Goal: Task Accomplishment & Management: Use online tool/utility

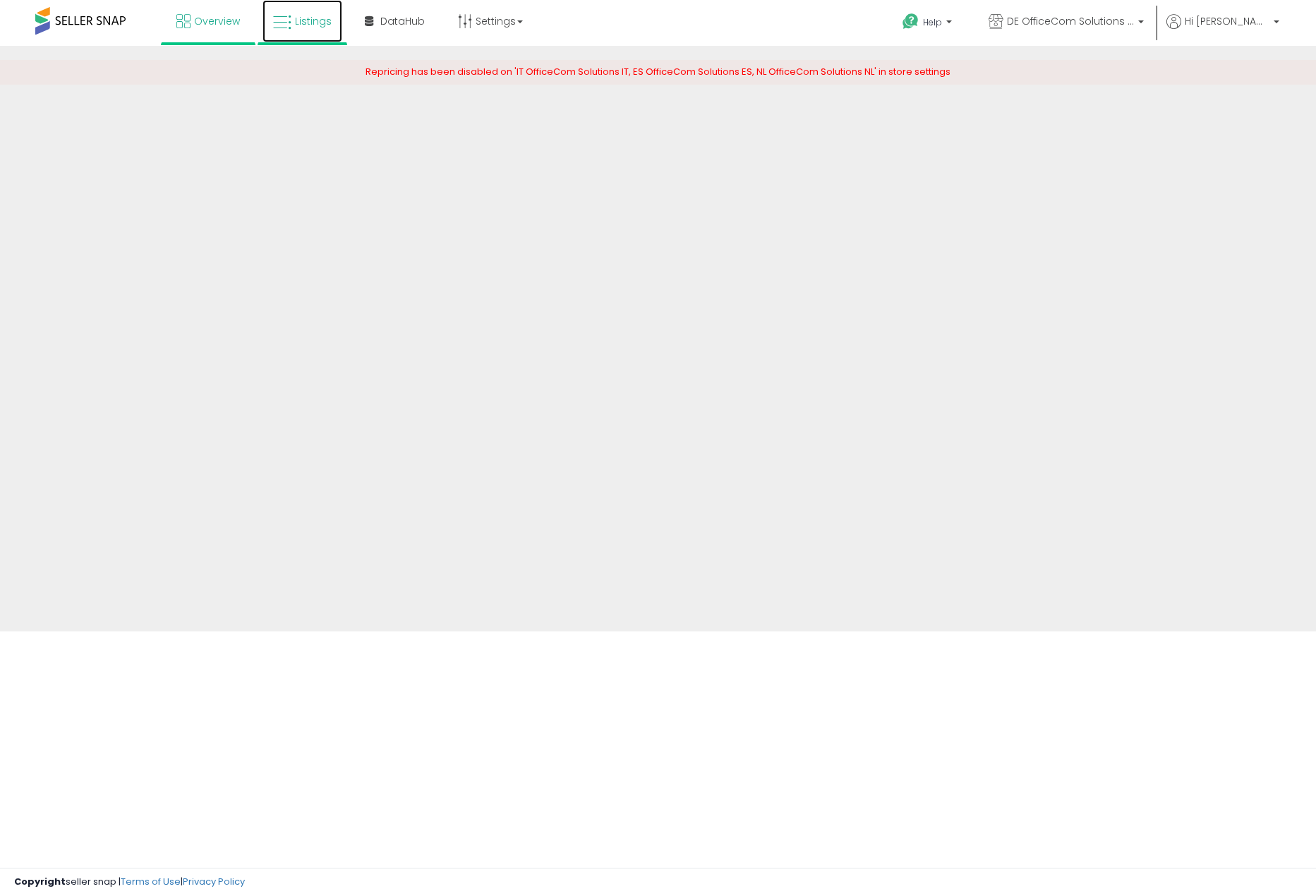
click at [305, 13] on link "Listings" at bounding box center [303, 21] width 80 height 43
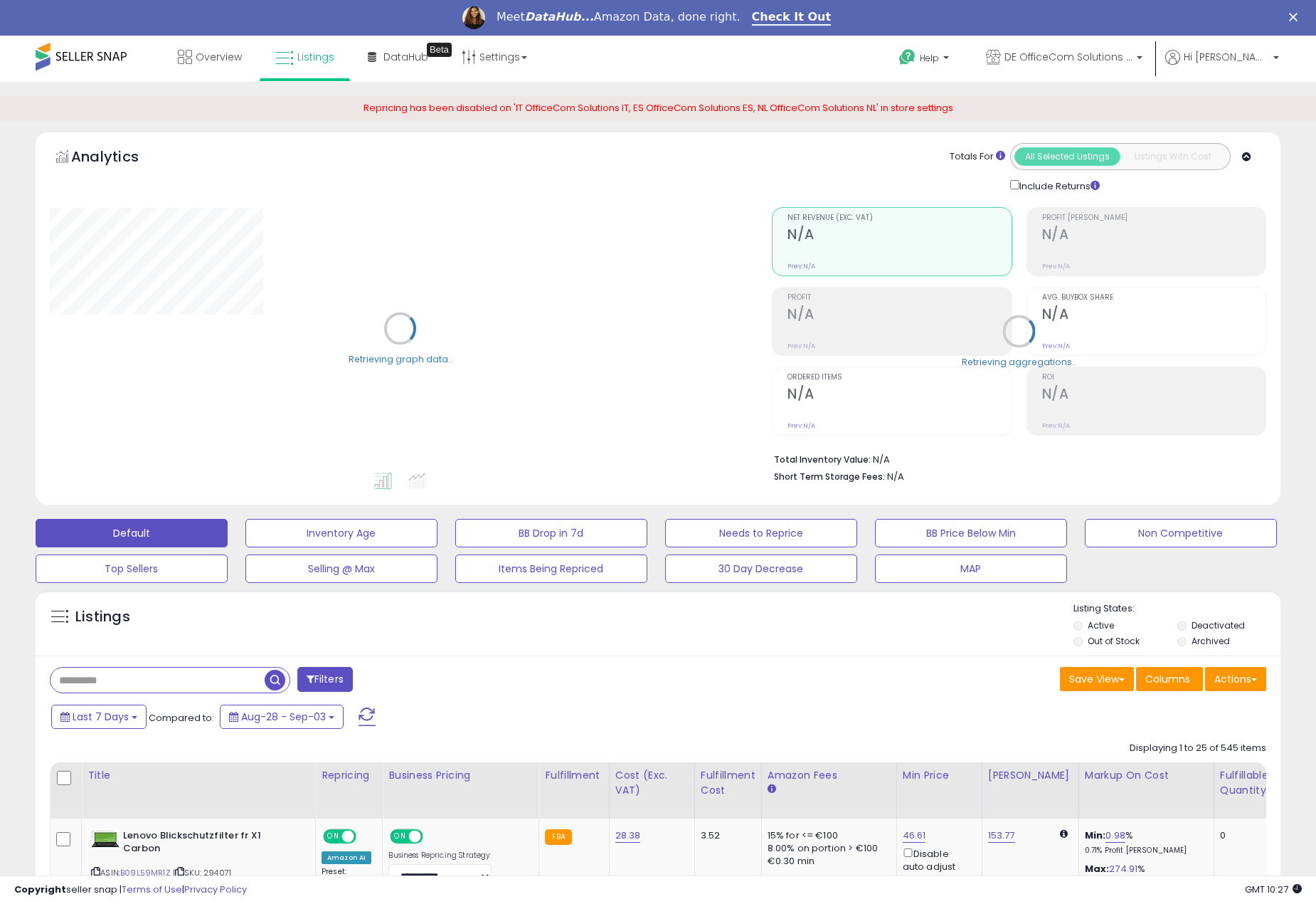
click at [157, 669] on input "text" at bounding box center [157, 680] width 215 height 25
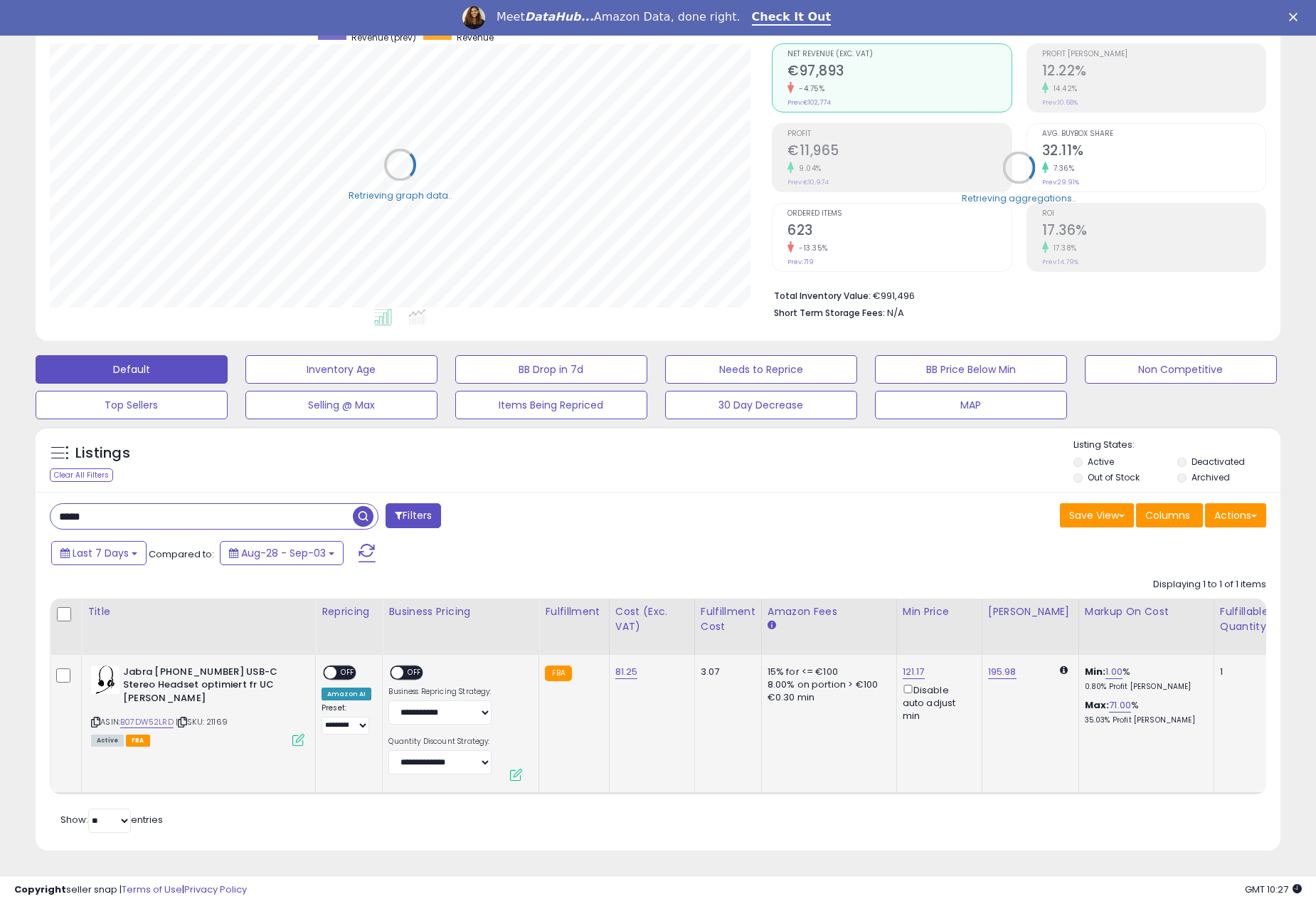
scroll to position [174, 0]
drag, startPoint x: 151, startPoint y: 498, endPoint x: 28, endPoint y: 499, distance: 123.0
click at [28, 499] on div "Listings Clear All Filters" at bounding box center [658, 643] width 1266 height 449
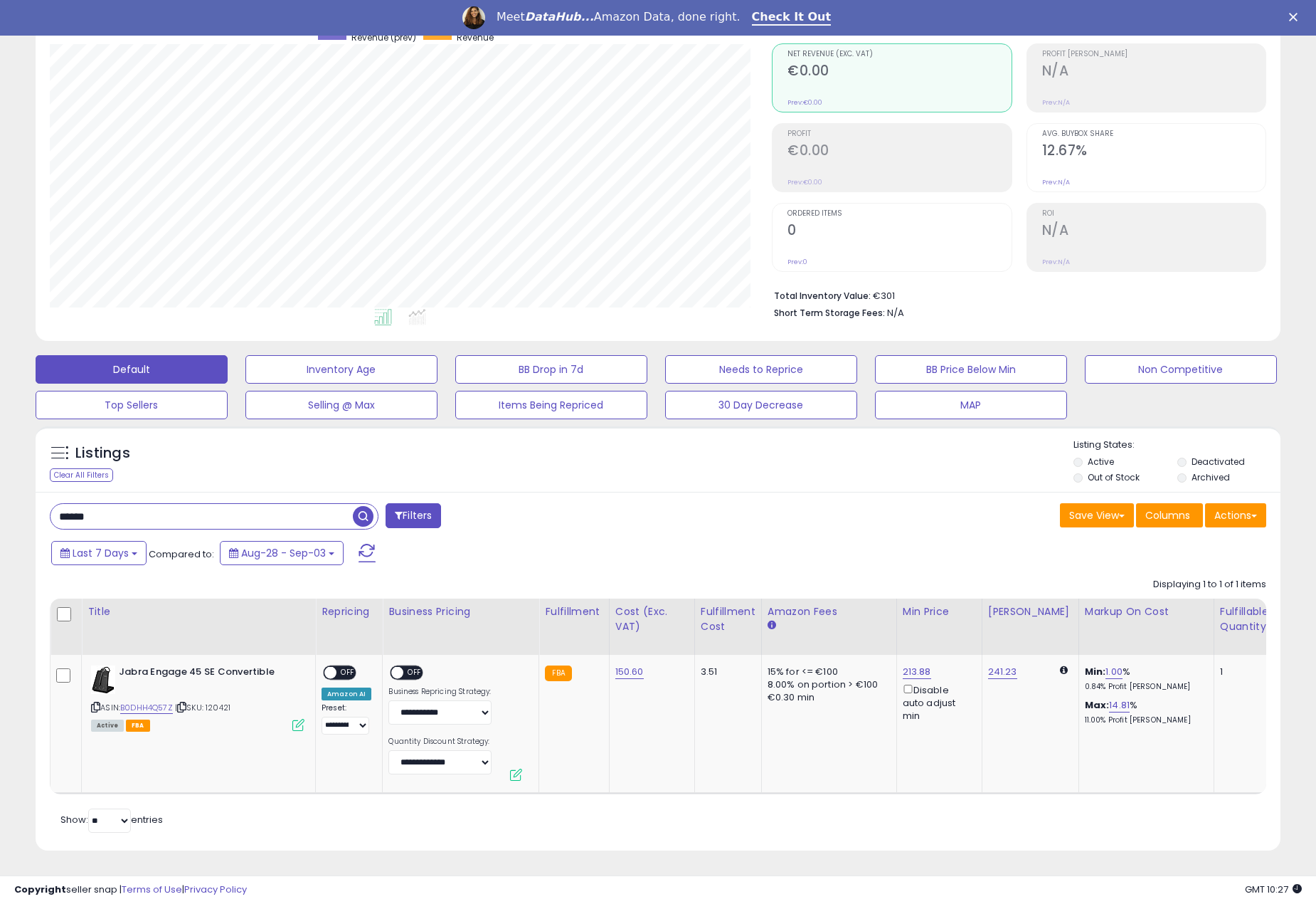
scroll to position [292, 722]
drag, startPoint x: 145, startPoint y: 509, endPoint x: -1, endPoint y: 494, distance: 146.8
click at [0, 494] on html "Unable to login Retrieving listings data.. has not yet accepted the Terms of Us…" at bounding box center [658, 289] width 1316 height 904
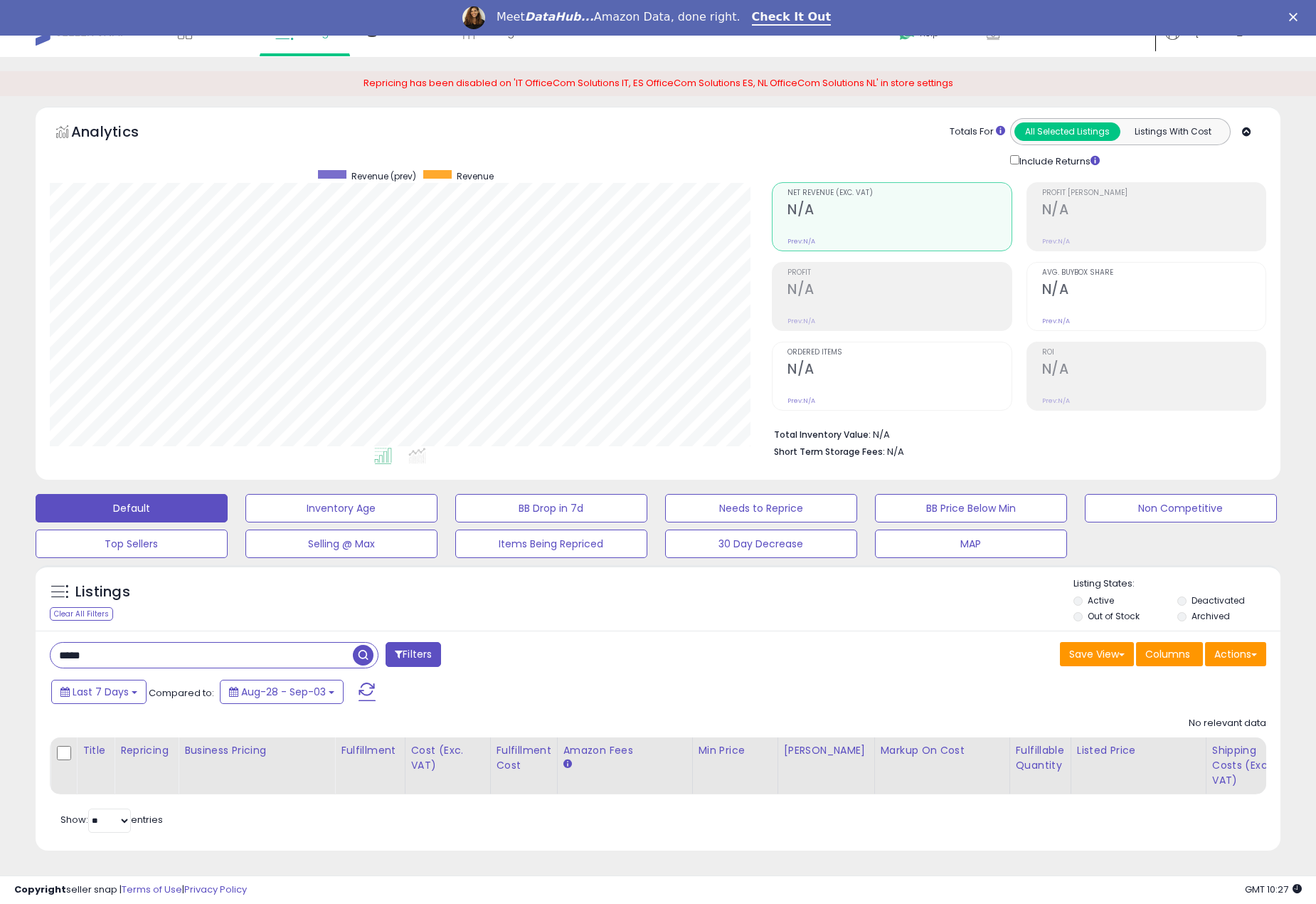
drag, startPoint x: 156, startPoint y: 639, endPoint x: 33, endPoint y: 640, distance: 123.0
click at [33, 640] on div "Listings Clear All Filters" at bounding box center [658, 713] width 1266 height 310
type input "*****"
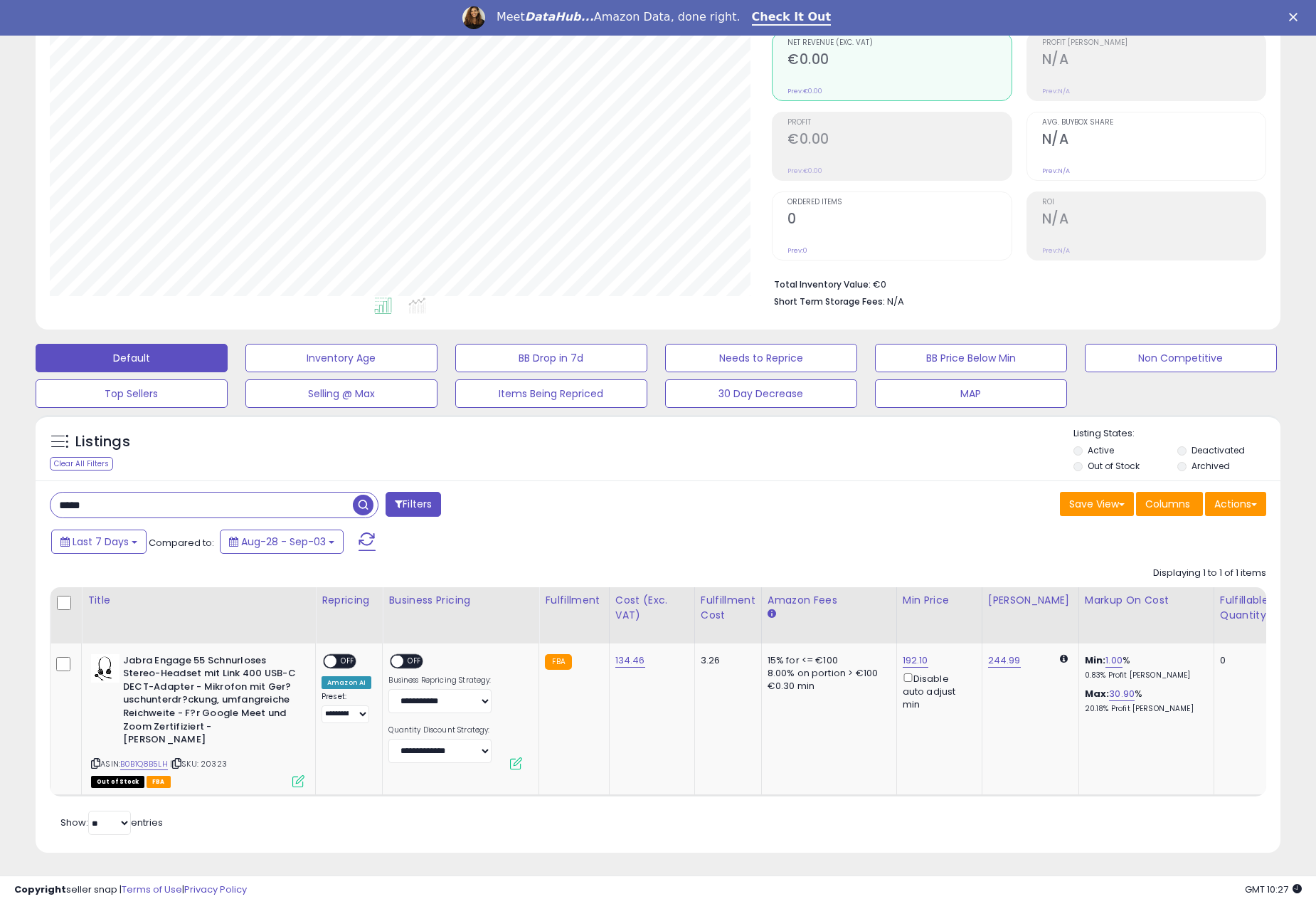
scroll to position [0, 0]
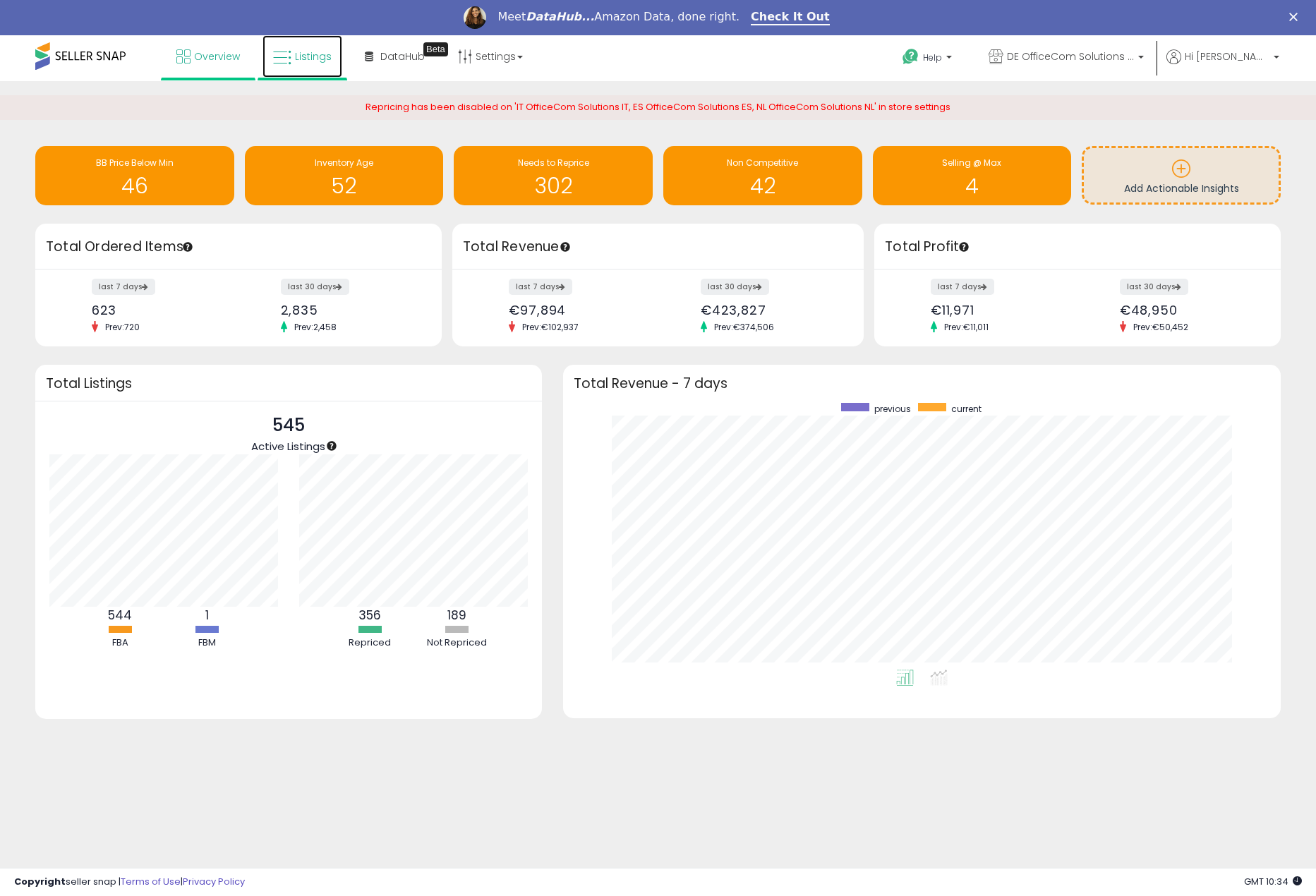
click at [282, 43] on link "Listings" at bounding box center [303, 56] width 80 height 43
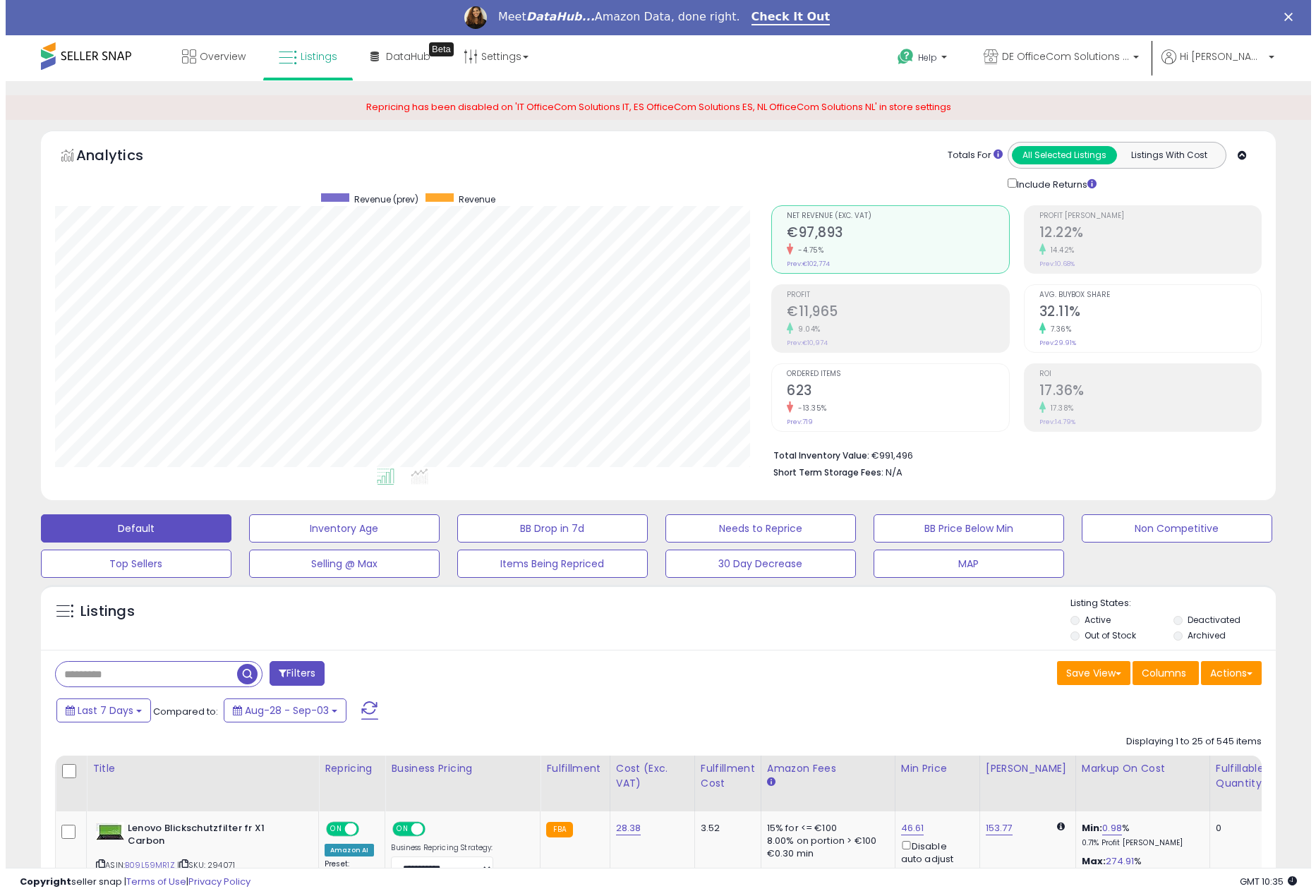
scroll to position [289, 716]
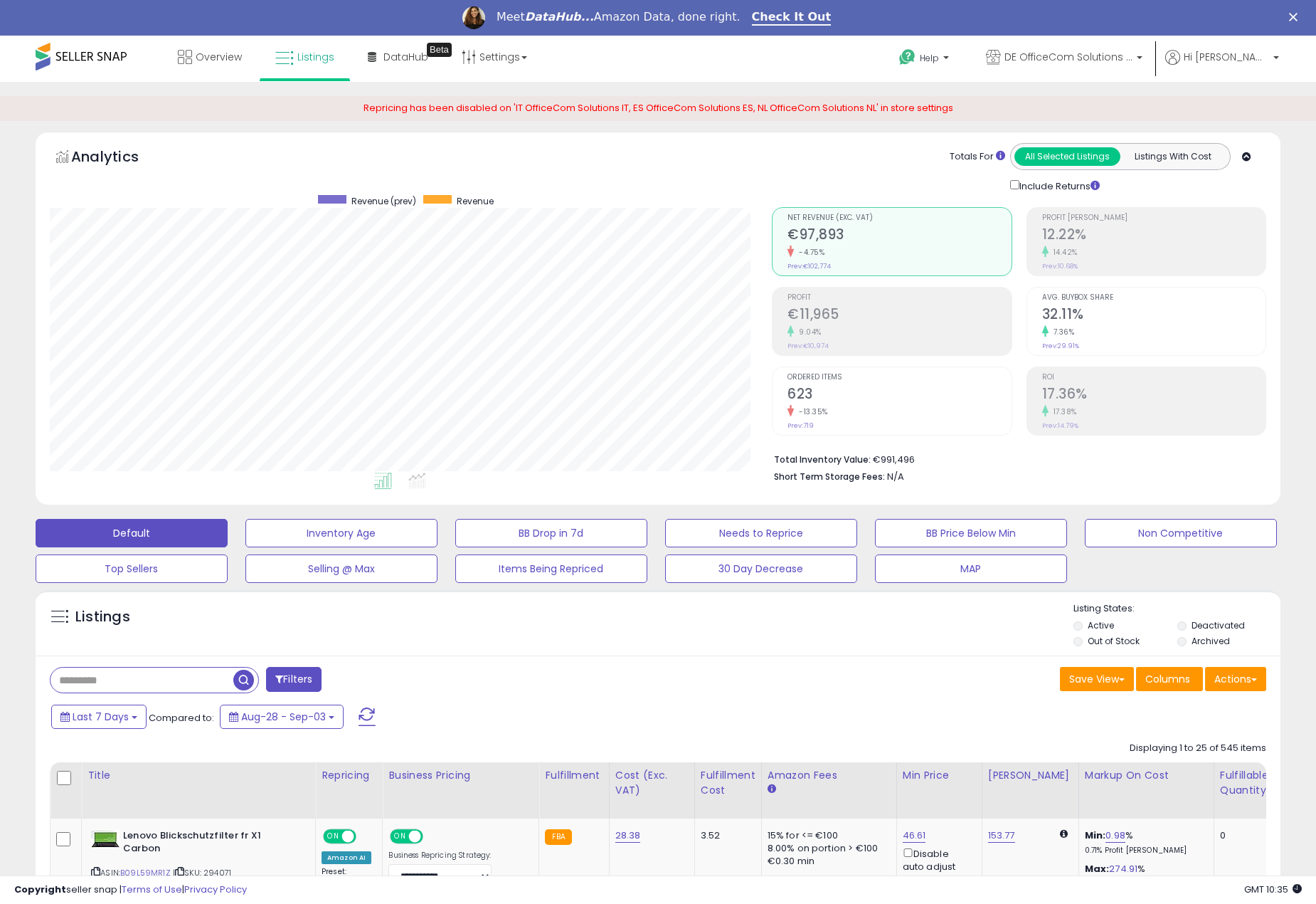
click at [153, 680] on input "text" at bounding box center [141, 680] width 183 height 25
paste input "*********"
type input "*********"
